Goal: Task Accomplishment & Management: Manage account settings

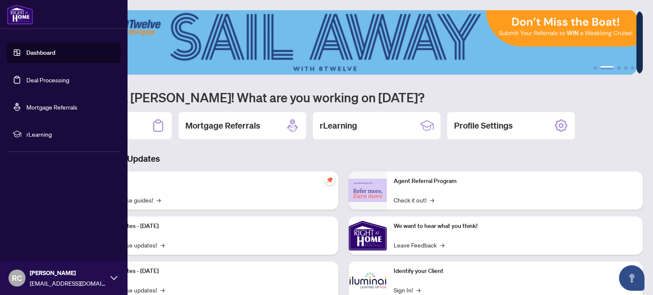
click at [69, 278] on div "Rob Colley robc+prodtestagent@rightathomerealty.com" at bounding box center [68, 279] width 76 height 20
click at [48, 231] on button "Logout" at bounding box center [64, 228] width 114 height 14
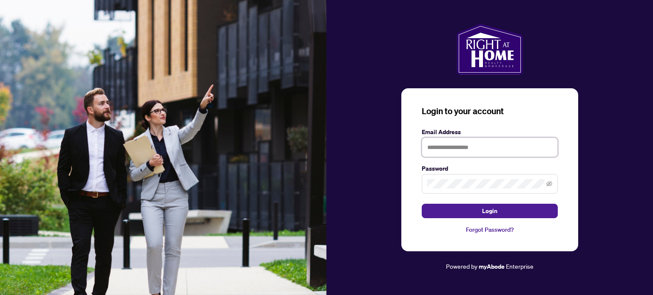
click at [492, 147] on input "text" at bounding box center [489, 148] width 136 height 20
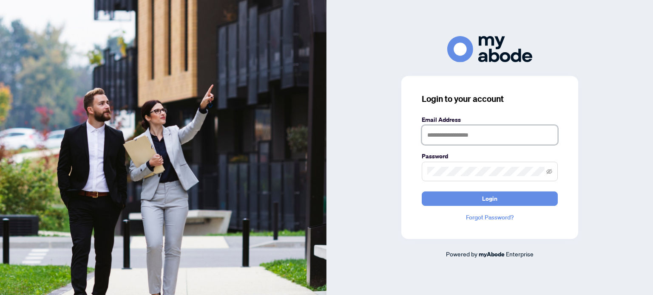
click at [466, 129] on input "text" at bounding box center [489, 135] width 136 height 20
type input "**********"
click at [450, 163] on span at bounding box center [489, 172] width 136 height 20
click at [451, 166] on span at bounding box center [489, 172] width 136 height 20
click at [421, 192] on button "Login" at bounding box center [489, 199] width 136 height 14
